Goal: Task Accomplishment & Management: Understand process/instructions

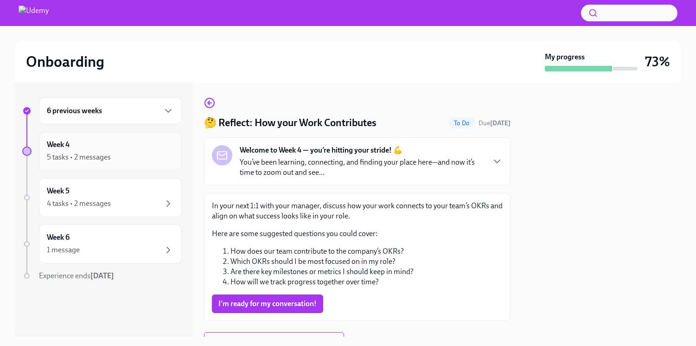
scroll to position [22, 0]
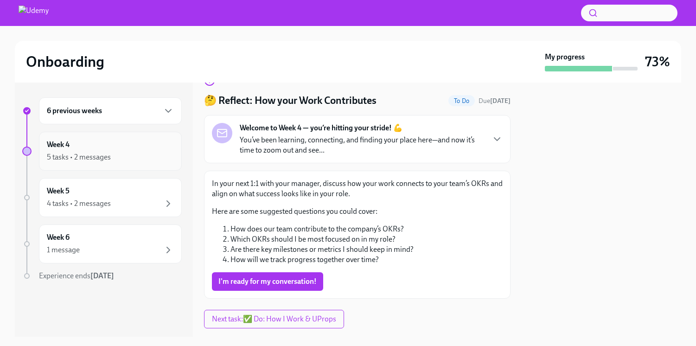
click at [107, 158] on div "5 tasks • 2 messages" at bounding box center [79, 157] width 64 height 10
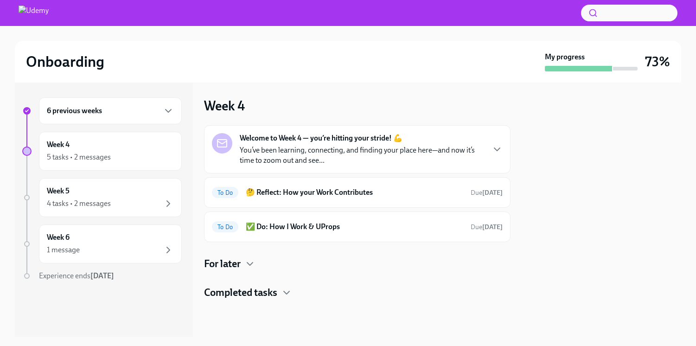
click at [336, 155] on p "You’ve been learning, connecting, and finding your place here—and now it’s time…" at bounding box center [362, 155] width 244 height 20
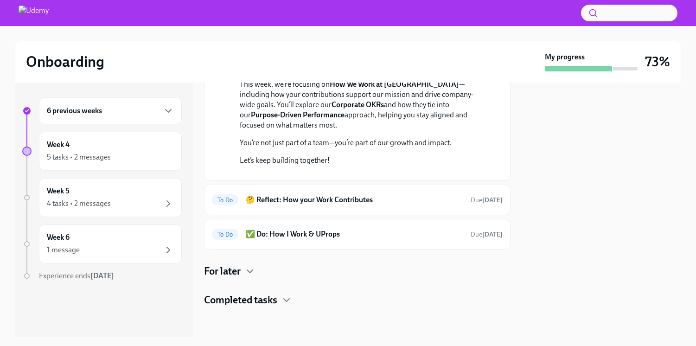
scroll to position [246, 0]
click at [364, 197] on h6 "🤔 Reflect: How your Work Contributes" at bounding box center [354, 200] width 217 height 10
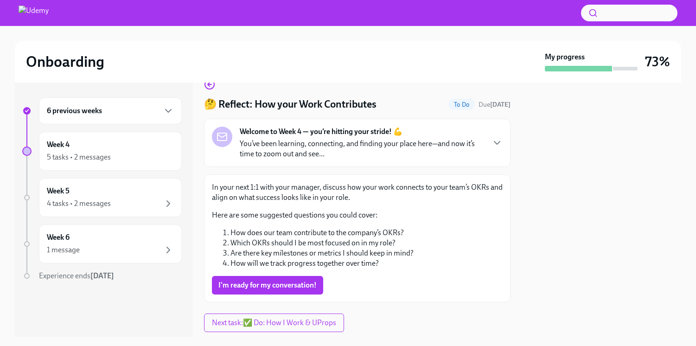
scroll to position [44, 0]
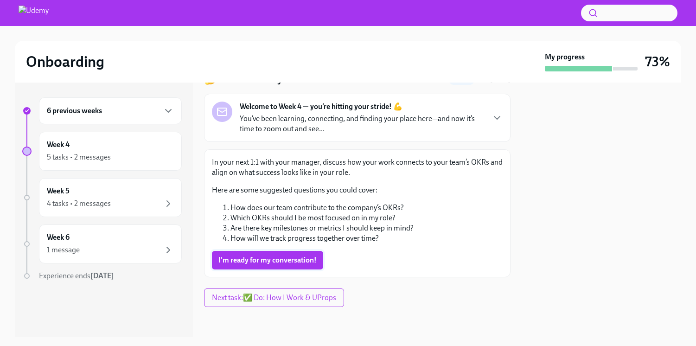
click at [297, 261] on span "I'm ready for my conversation!" at bounding box center [267, 259] width 98 height 9
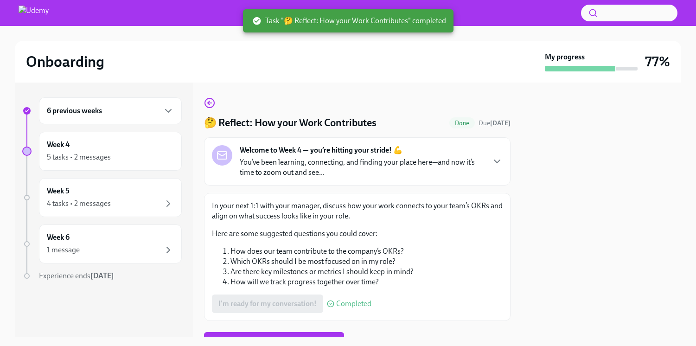
scroll to position [16, 0]
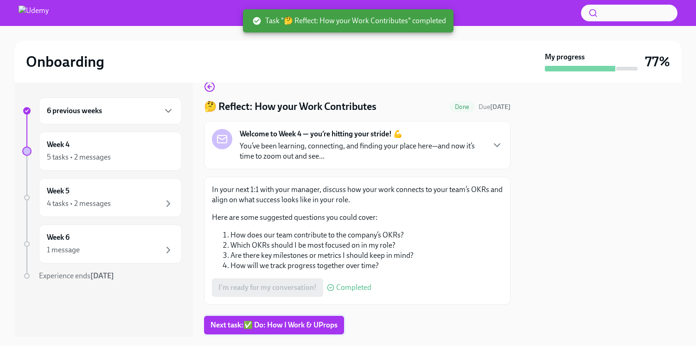
click at [287, 322] on span "Next task : ✅ Do: How I Work & UProps" at bounding box center [273, 324] width 127 height 9
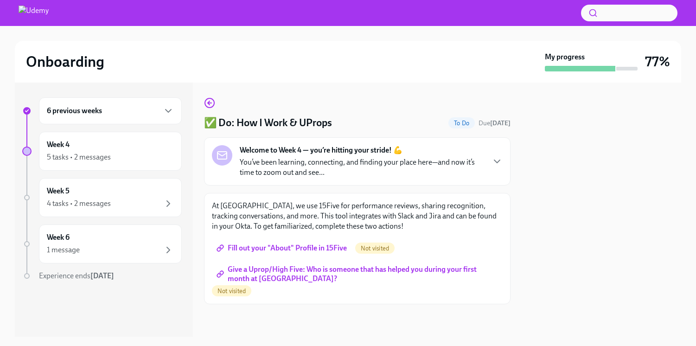
click at [350, 167] on p "You’ve been learning, connecting, and finding your place here—and now it’s time…" at bounding box center [362, 167] width 244 height 20
